Goal: Information Seeking & Learning: Learn about a topic

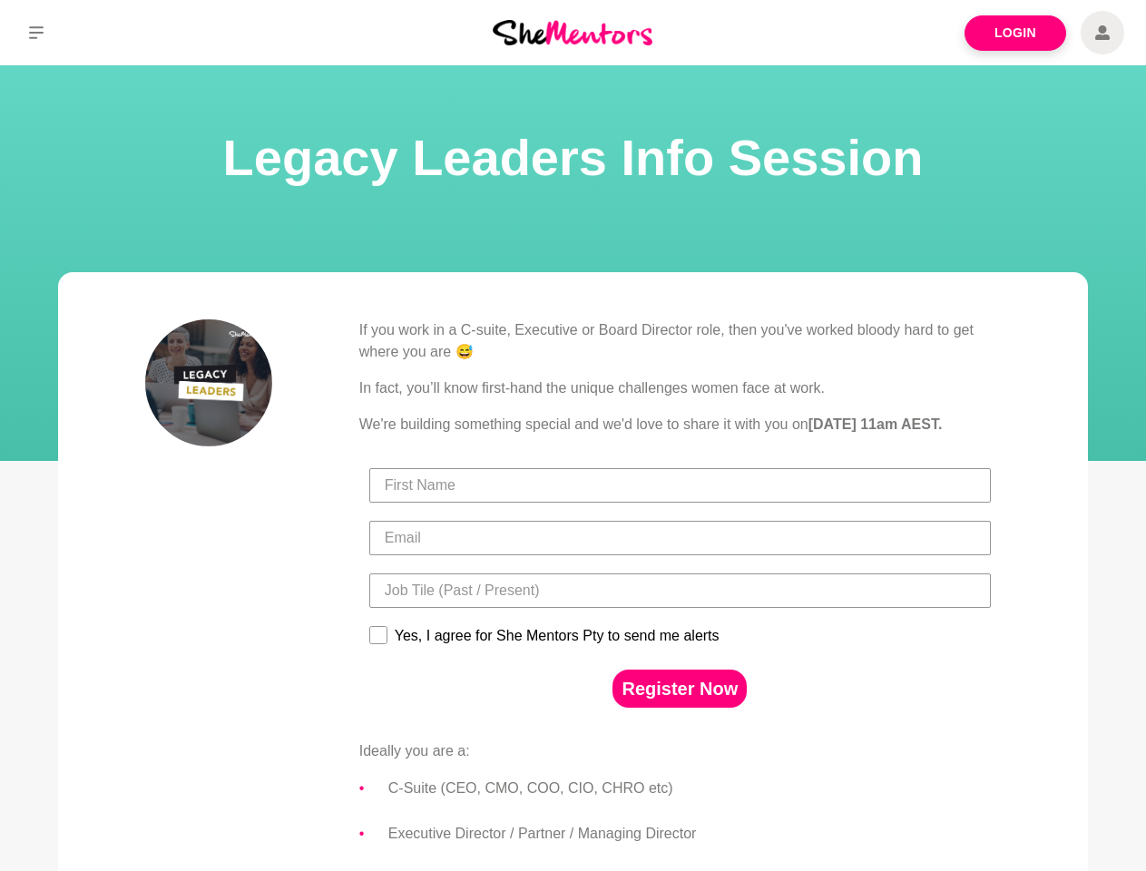
click at [573, 436] on p "We're building something special and we'd love to share it with you [DATE][DATE…" at bounding box center [680, 425] width 642 height 22
click at [36, 33] on icon at bounding box center [36, 32] width 15 height 13
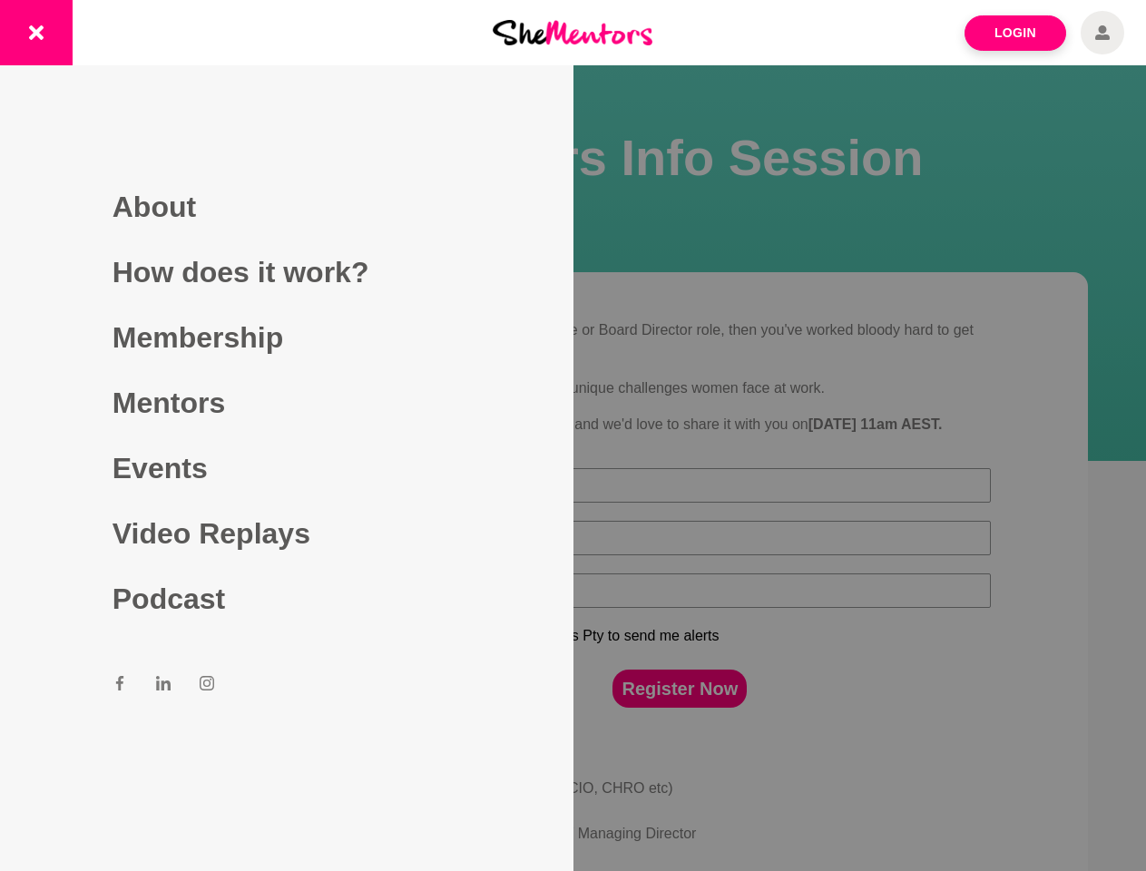
click at [680, 711] on div at bounding box center [573, 435] width 1146 height 871
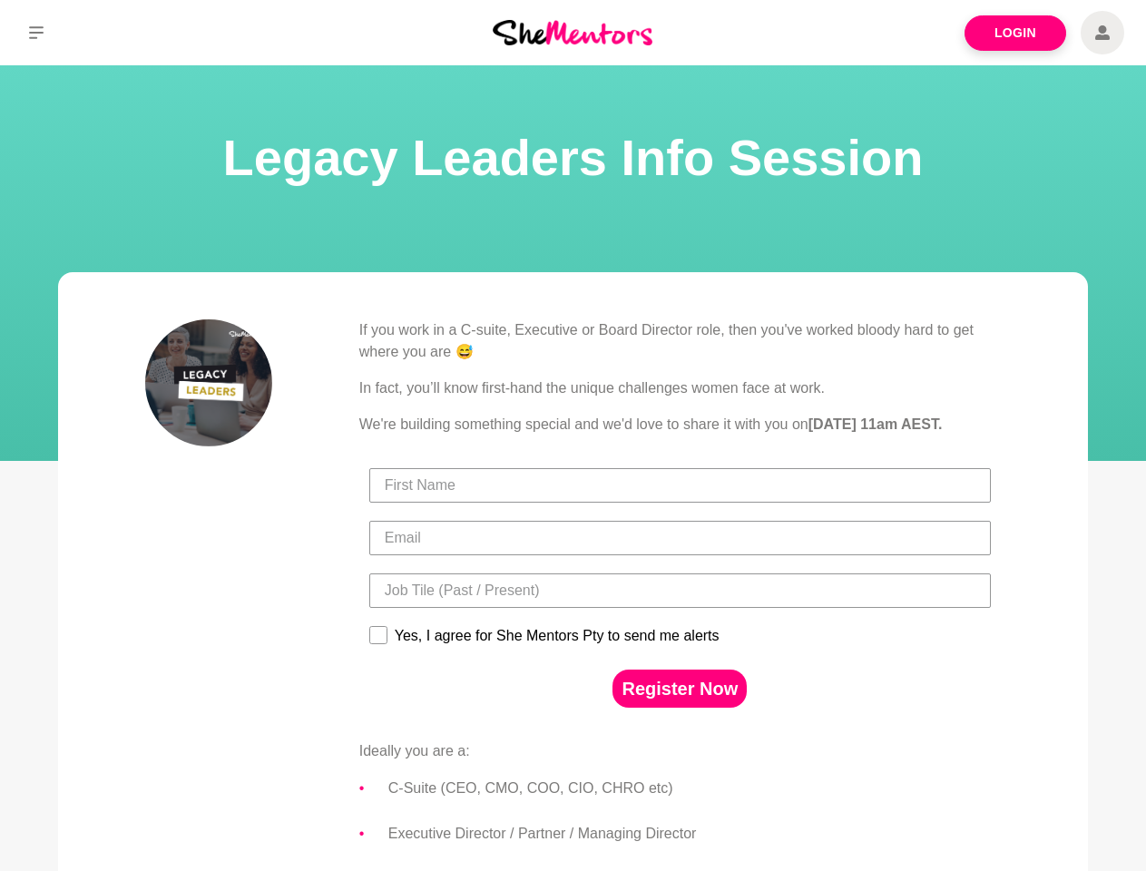
click at [573, 436] on p "We're building something special and we'd love to share it with you [DATE][DATE…" at bounding box center [680, 425] width 642 height 22
click at [36, 33] on icon at bounding box center [36, 32] width 15 height 13
